Goal: Navigation & Orientation: Find specific page/section

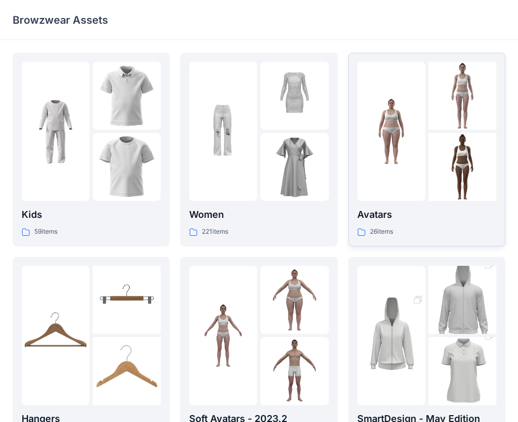
click at [382, 181] on div at bounding box center [391, 131] width 68 height 139
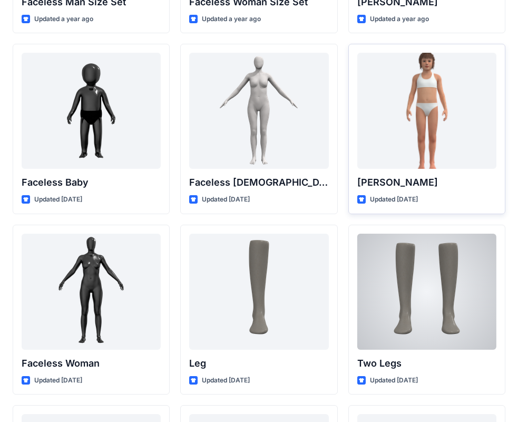
scroll to position [467, 0]
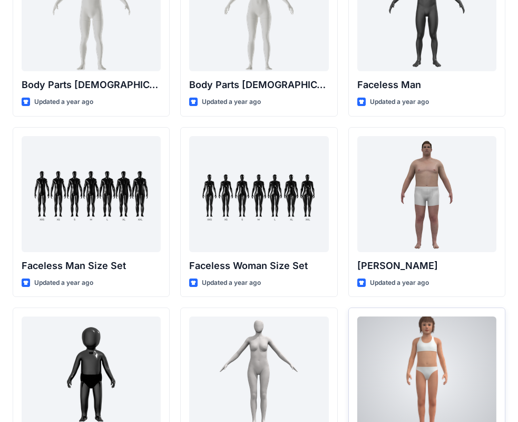
click at [418, 378] on div at bounding box center [426, 374] width 139 height 116
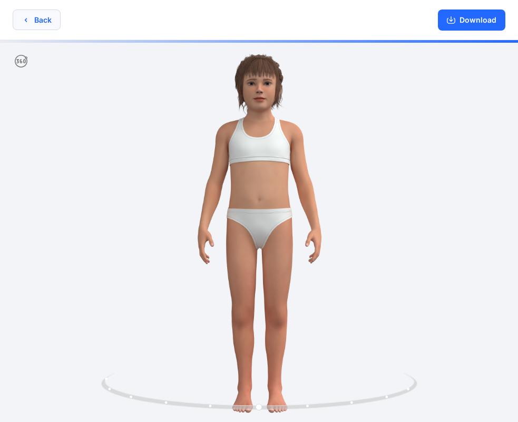
click at [40, 16] on button "Back" at bounding box center [37, 19] width 48 height 21
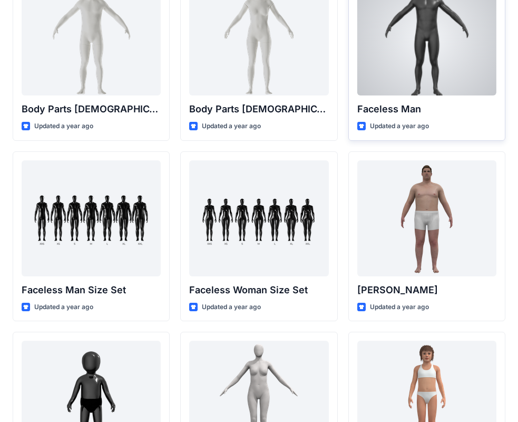
scroll to position [632, 0]
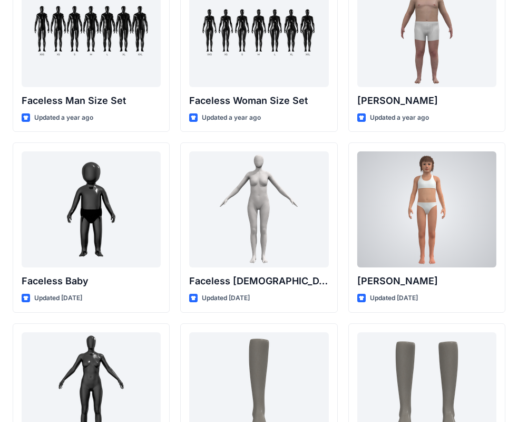
click at [445, 226] on div at bounding box center [426, 209] width 139 height 116
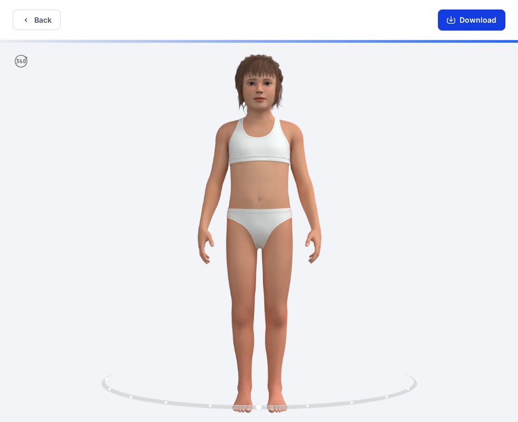
click at [467, 23] on button "Download" at bounding box center [471, 19] width 67 height 21
click at [42, 15] on button "Back" at bounding box center [37, 19] width 48 height 21
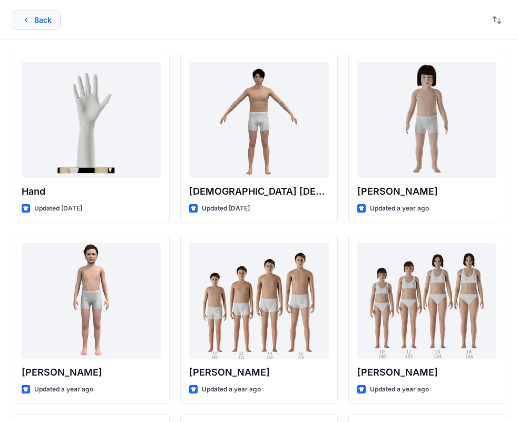
click at [50, 24] on button "Back" at bounding box center [37, 20] width 48 height 19
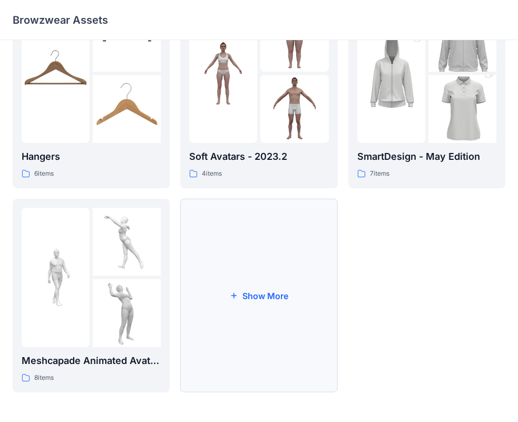
scroll to position [209, 0]
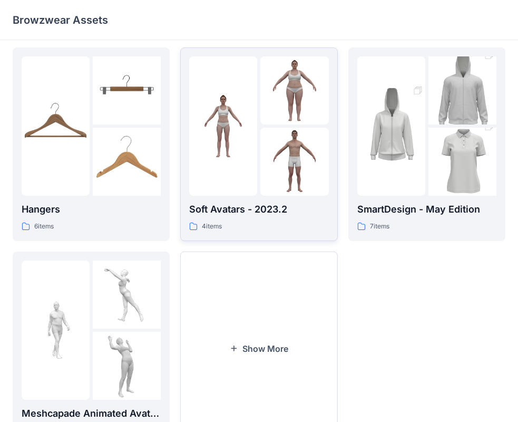
click at [275, 157] on img at bounding box center [294, 162] width 68 height 68
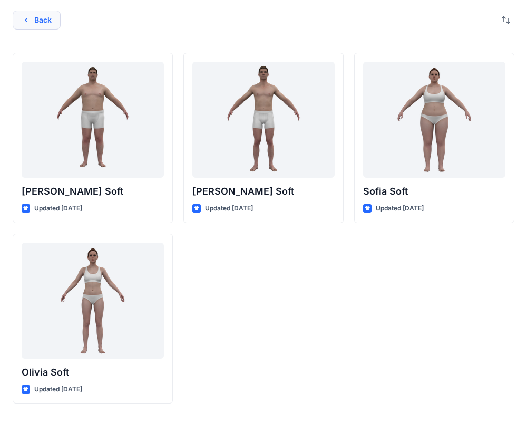
click at [33, 18] on button "Back" at bounding box center [37, 20] width 48 height 19
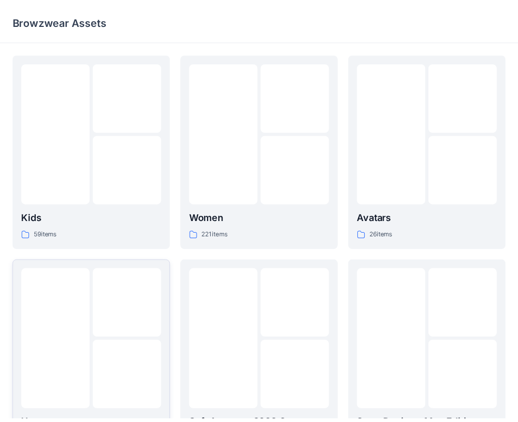
scroll to position [209, 0]
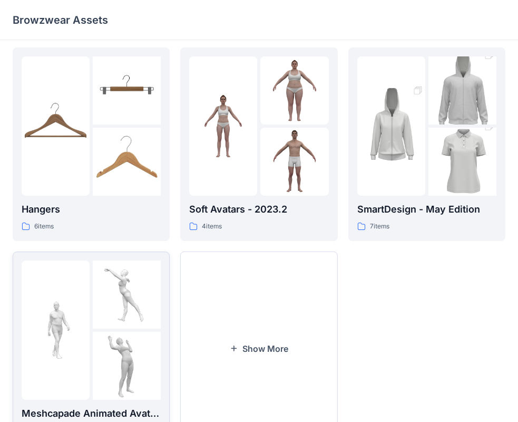
click at [106, 336] on img at bounding box center [127, 365] width 68 height 68
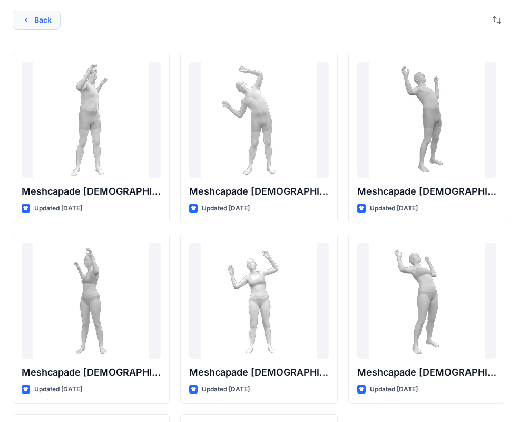
click at [50, 21] on button "Back" at bounding box center [37, 20] width 48 height 19
